Goal: Task Accomplishment & Management: Manage account settings

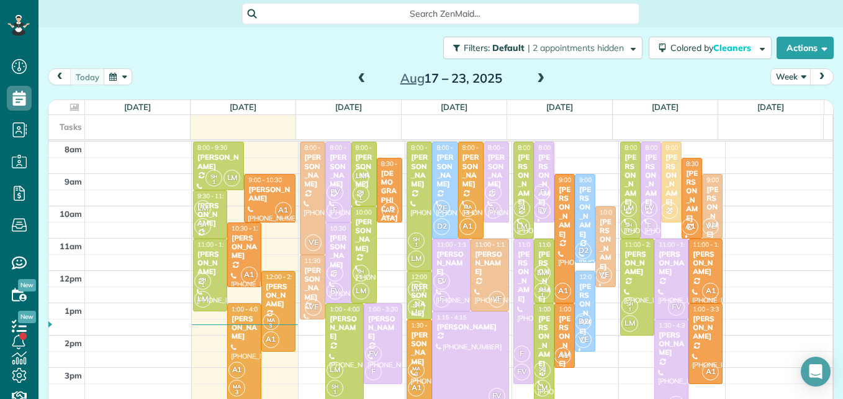
scroll to position [6, 6]
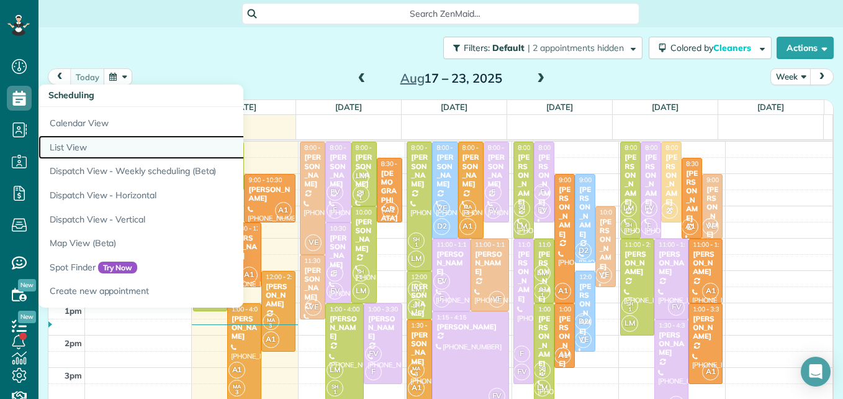
click at [78, 145] on link "List View" at bounding box center [193, 147] width 310 height 24
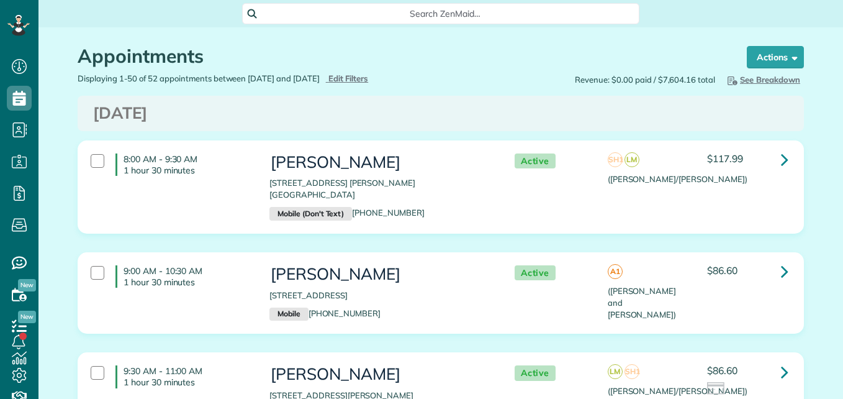
click at [369, 81] on span "Edit Filters" at bounding box center [348, 78] width 40 height 10
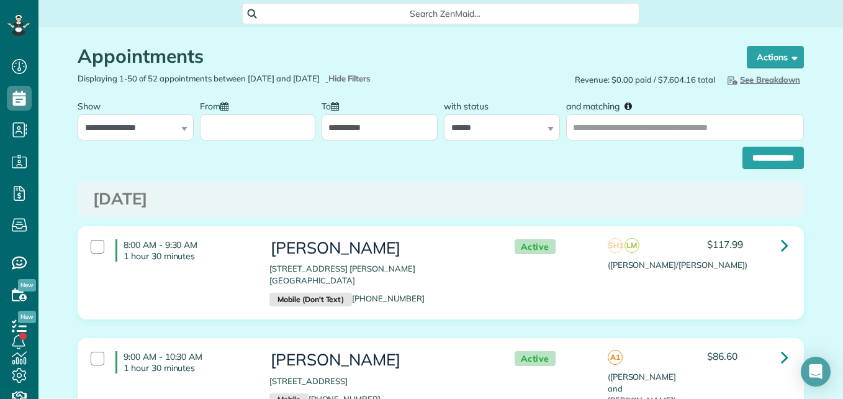
click at [300, 114] on input "From" at bounding box center [258, 127] width 116 height 26
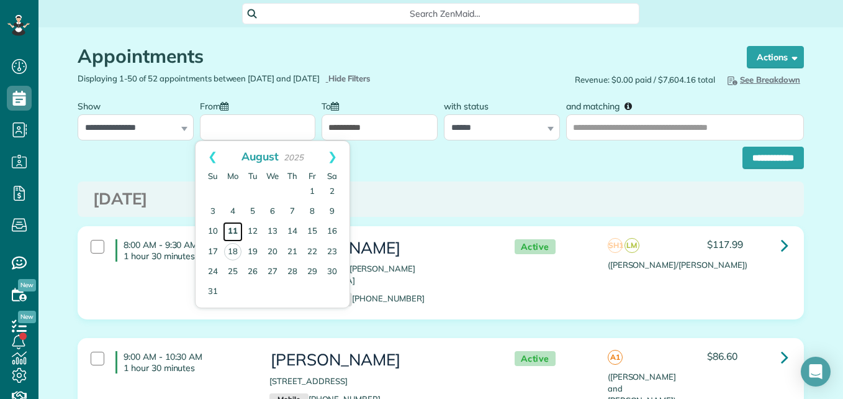
click at [230, 229] on link "11" at bounding box center [233, 232] width 20 height 20
type input "**********"
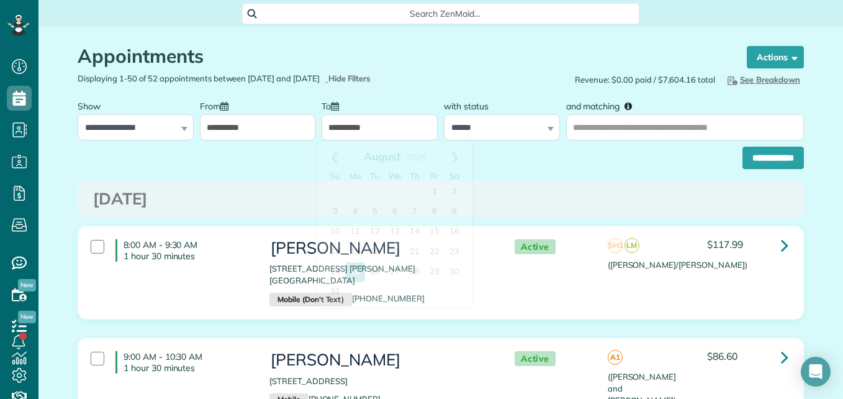
click at [406, 130] on input "**********" at bounding box center [380, 127] width 116 height 26
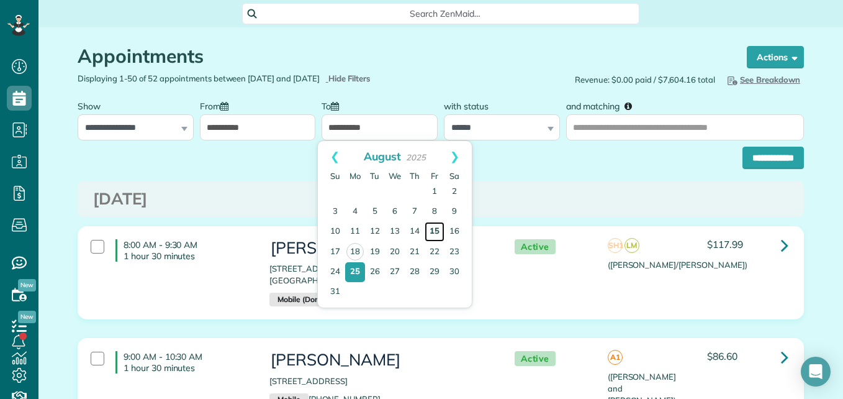
click at [439, 233] on link "15" at bounding box center [435, 232] width 20 height 20
type input "**********"
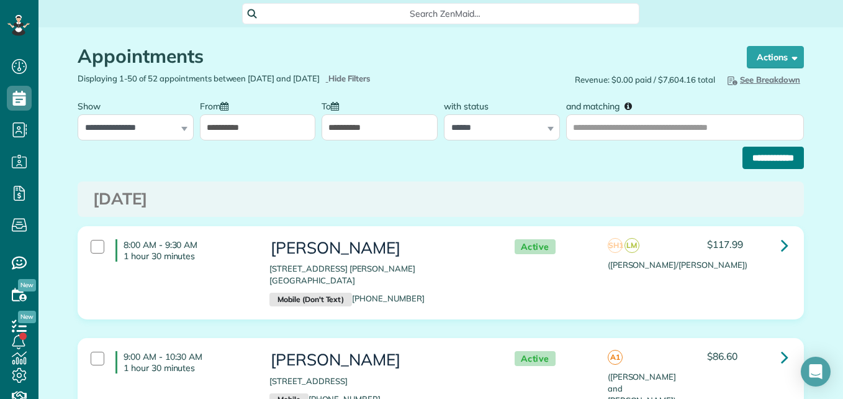
click at [749, 158] on input "**********" at bounding box center [772, 158] width 61 height 22
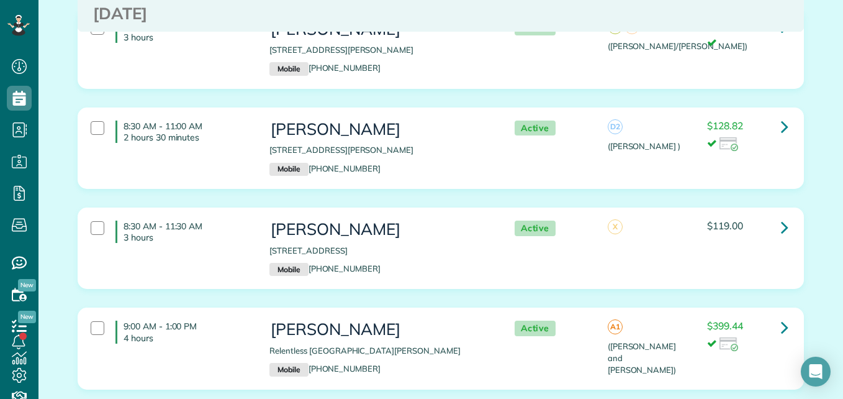
scroll to position [2976, 0]
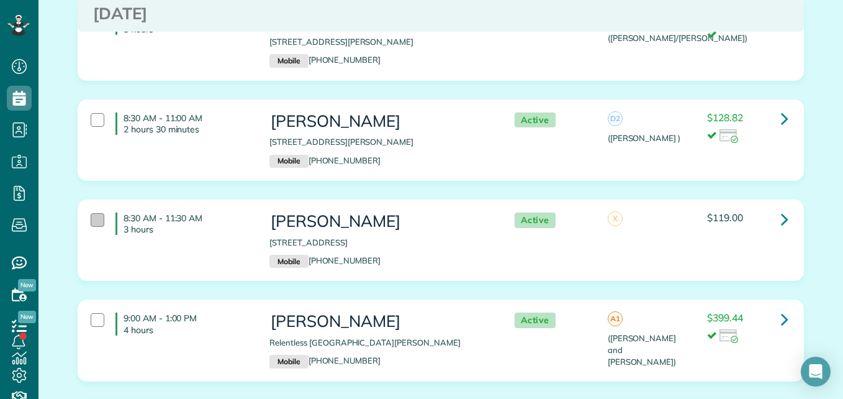
click at [91, 213] on div at bounding box center [98, 220] width 14 height 14
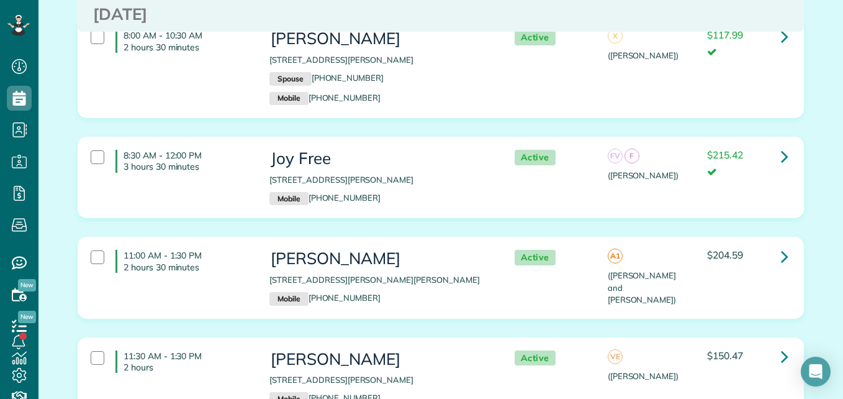
scroll to position [4110, 0]
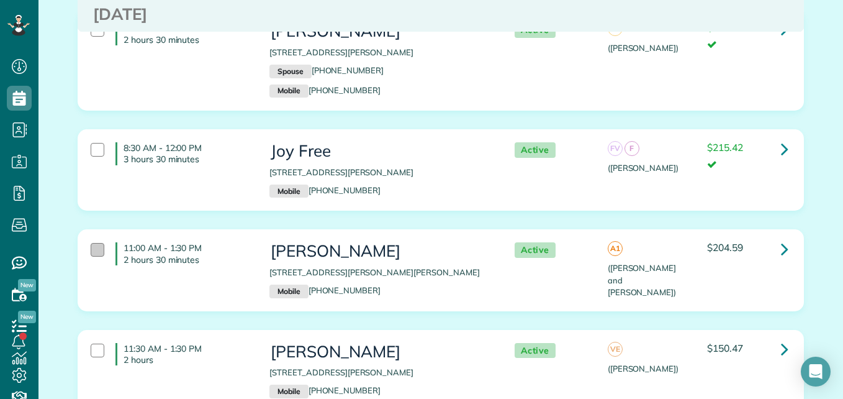
click at [91, 243] on div at bounding box center [98, 250] width 14 height 14
click at [91, 343] on div at bounding box center [98, 350] width 14 height 14
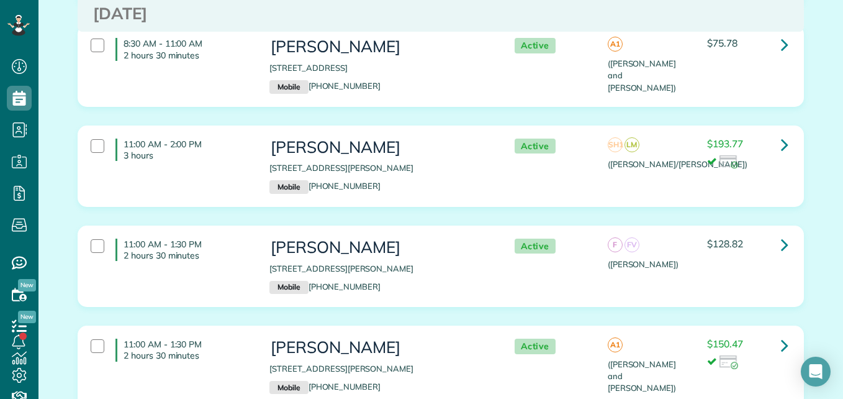
scroll to position [0, 0]
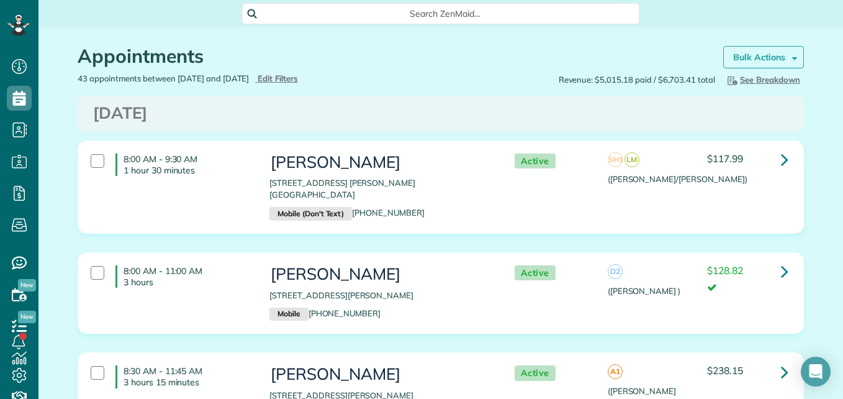
click at [753, 56] on strong "Bulk Actions" at bounding box center [759, 57] width 52 height 11
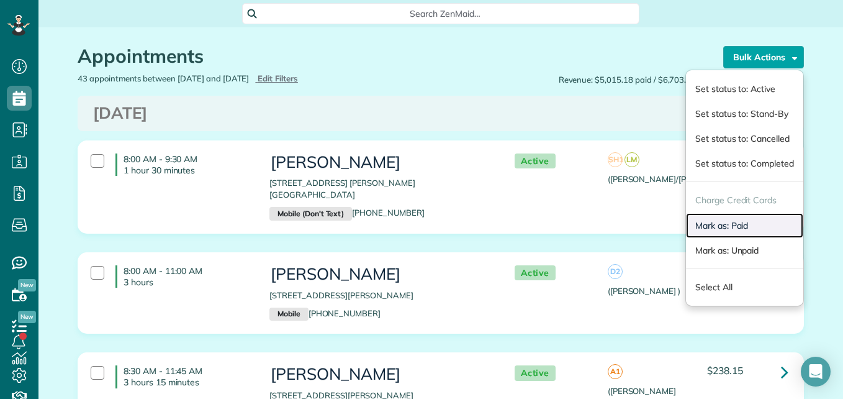
click at [715, 227] on link "Mark as: Paid" at bounding box center [744, 225] width 117 height 25
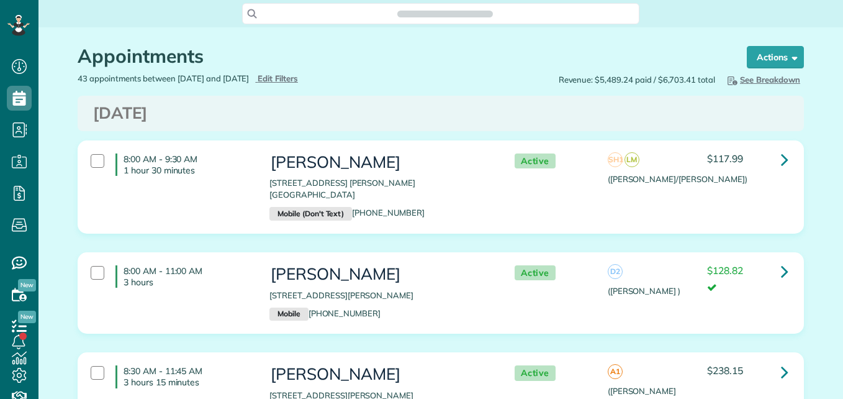
scroll to position [6, 6]
click at [16, 25] on icon at bounding box center [18, 24] width 7 height 5
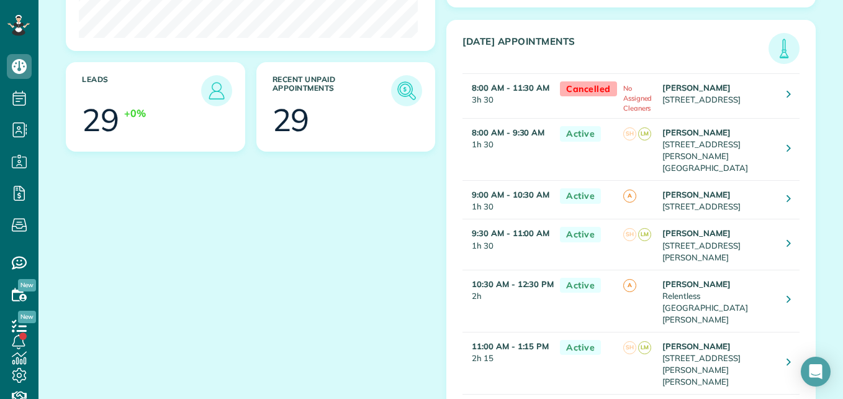
scroll to position [307, 0]
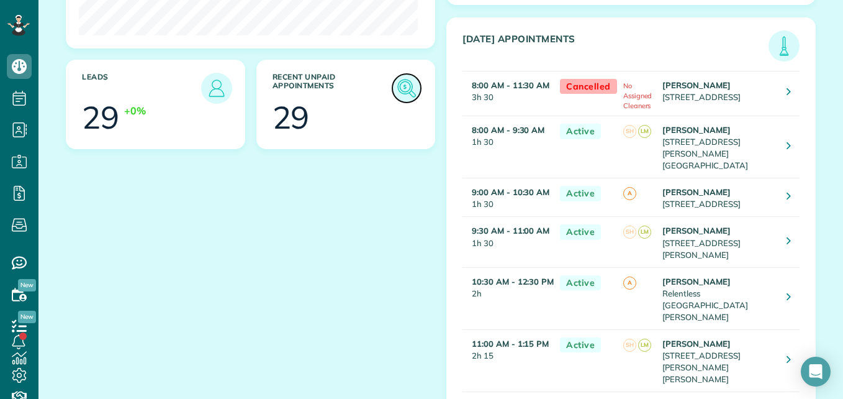
click at [391, 86] on link at bounding box center [406, 88] width 31 height 31
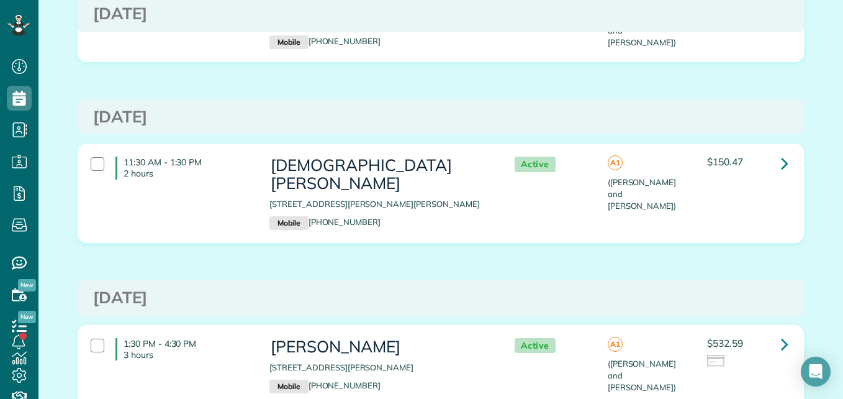
scroll to position [1861, 0]
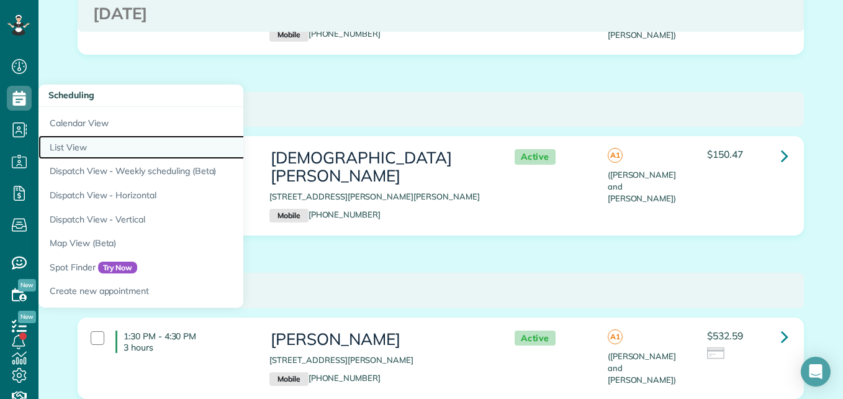
click at [69, 148] on link "List View" at bounding box center [193, 147] width 310 height 24
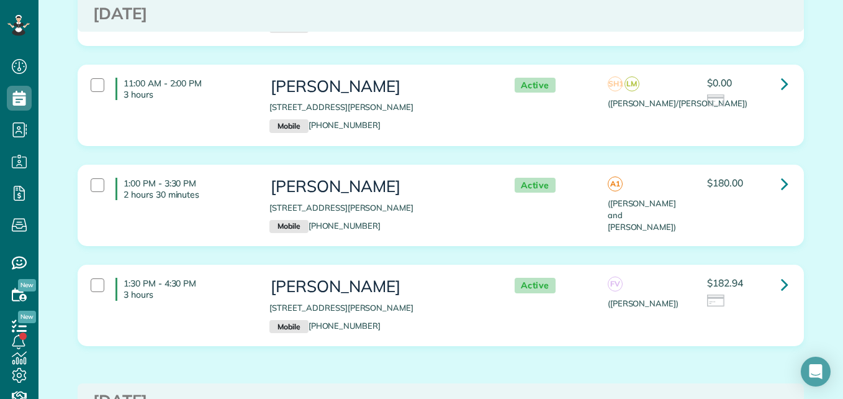
scroll to position [4743, 0]
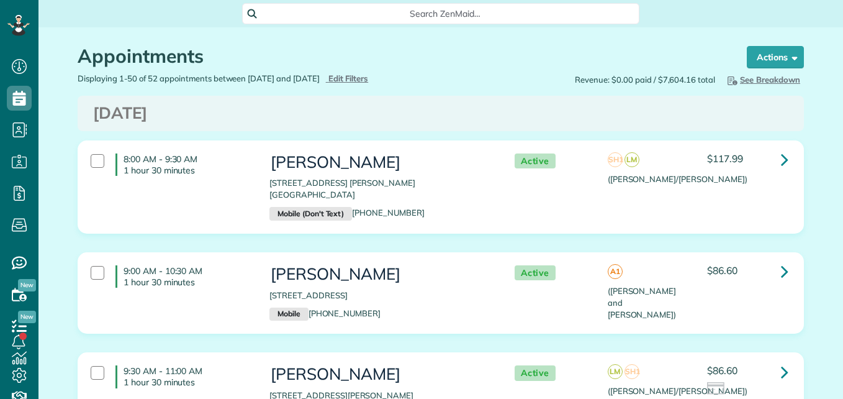
scroll to position [6, 6]
